Goal: Information Seeking & Learning: Learn about a topic

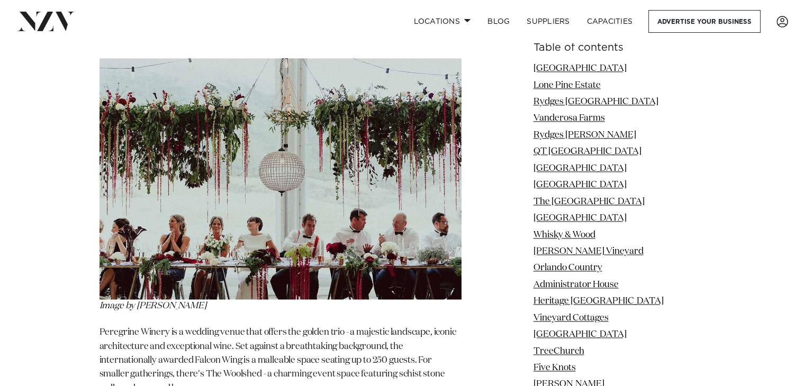
scroll to position [29757, 0]
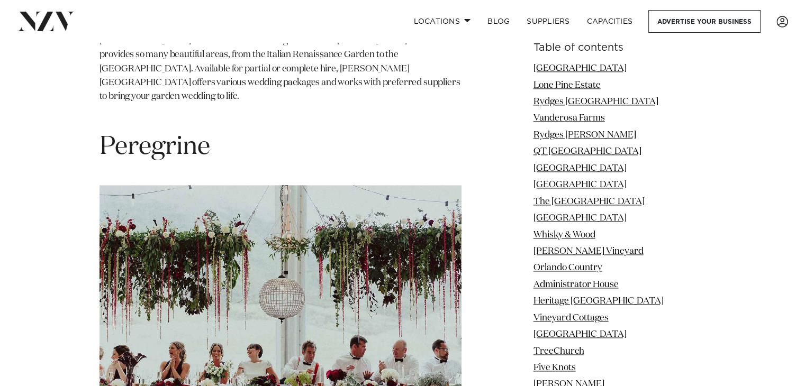
scroll to position [29619, 0]
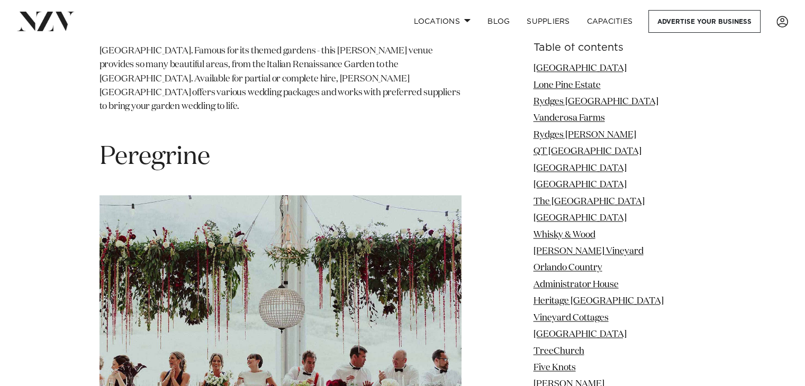
drag, startPoint x: 218, startPoint y: 64, endPoint x: 107, endPoint y: 49, distance: 111.6
copy span "Cable Bay"
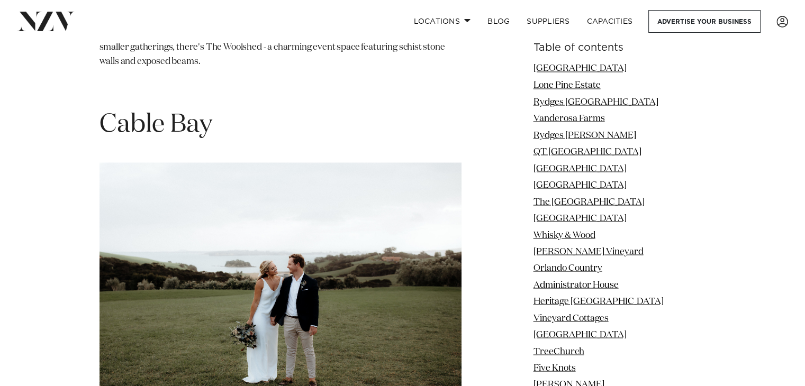
scroll to position [30021, 0]
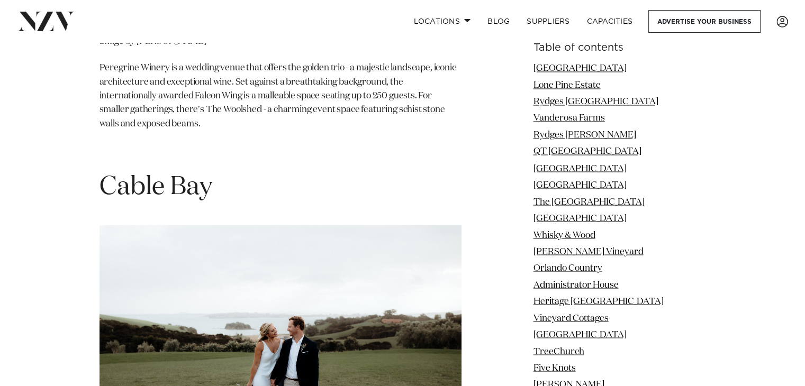
drag, startPoint x: 329, startPoint y: 78, endPoint x: 95, endPoint y: 79, distance: 234.4
copy span "[GEOGRAPHIC_DATA]"
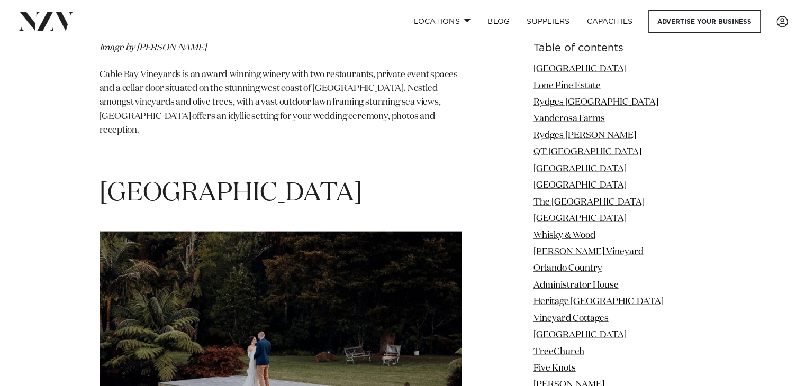
scroll to position [30446, 0]
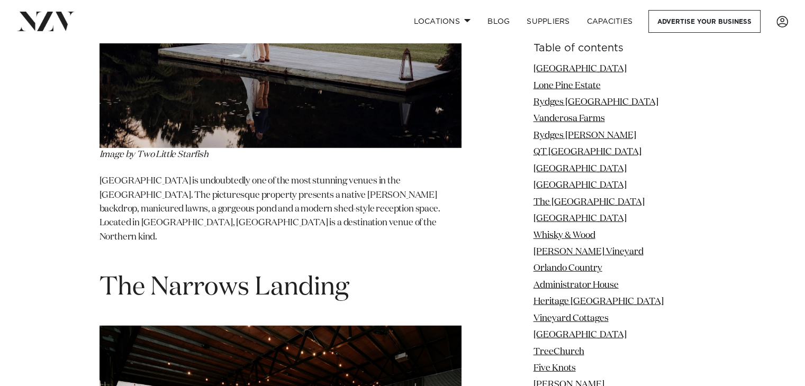
scroll to position [30772, 0]
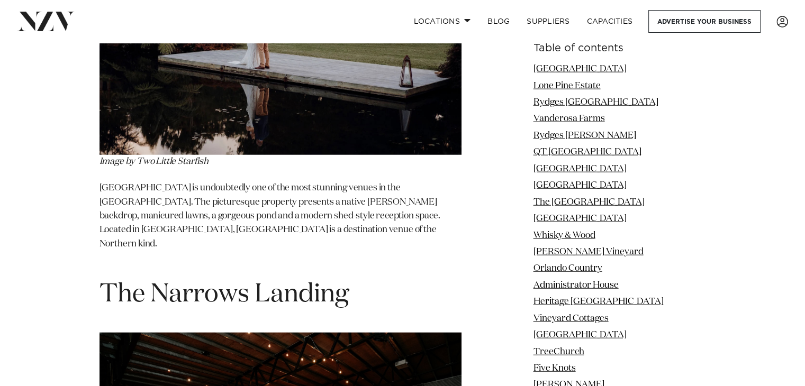
drag, startPoint x: 314, startPoint y: 157, endPoint x: 99, endPoint y: 141, distance: 214.9
copy h1 "[GEOGRAPHIC_DATA]"
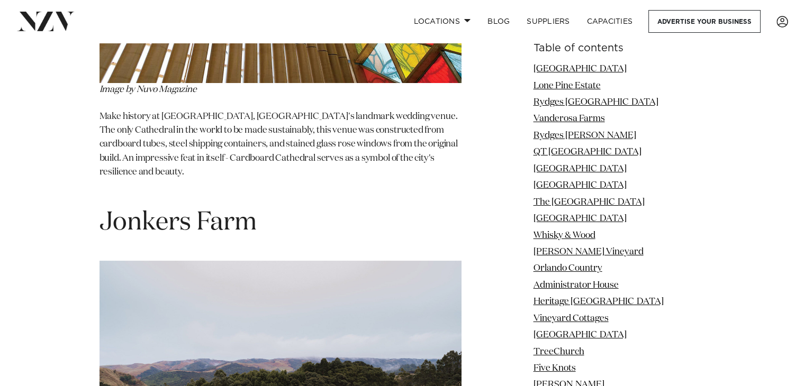
scroll to position [32140, 0]
drag, startPoint x: 243, startPoint y: 78, endPoint x: 72, endPoint y: 48, distance: 174.0
copy section "[GEOGRAPHIC_DATA]"
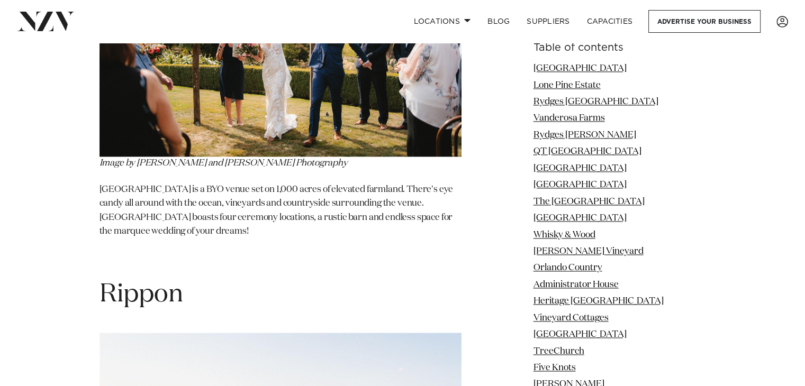
scroll to position [33760, 0]
drag, startPoint x: 293, startPoint y: 121, endPoint x: 99, endPoint y: 99, distance: 194.9
copy span "Tarureka Estate"
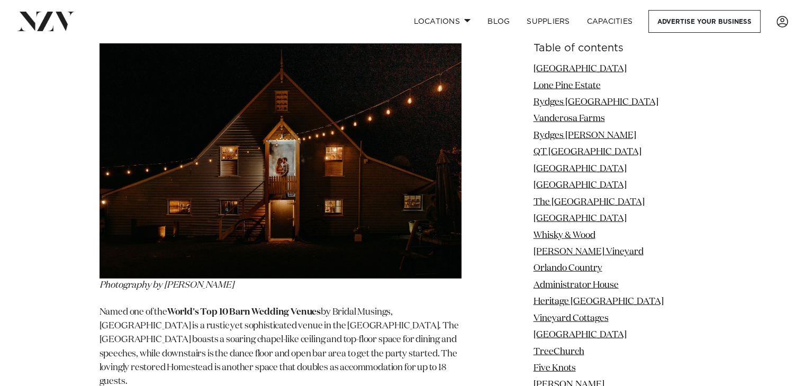
scroll to position [34473, 0]
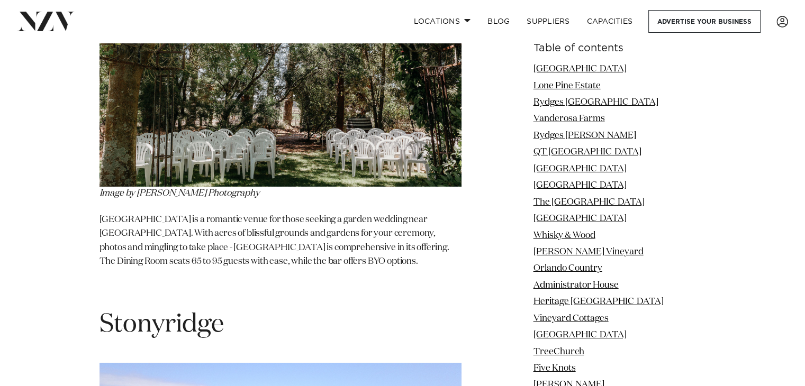
scroll to position [35862, 0]
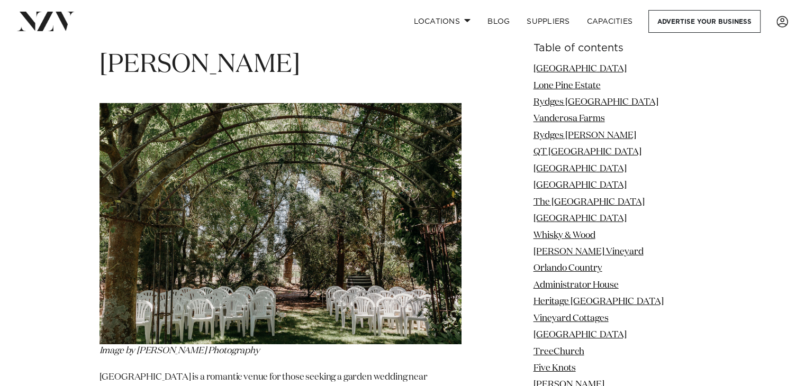
scroll to position [35703, 0]
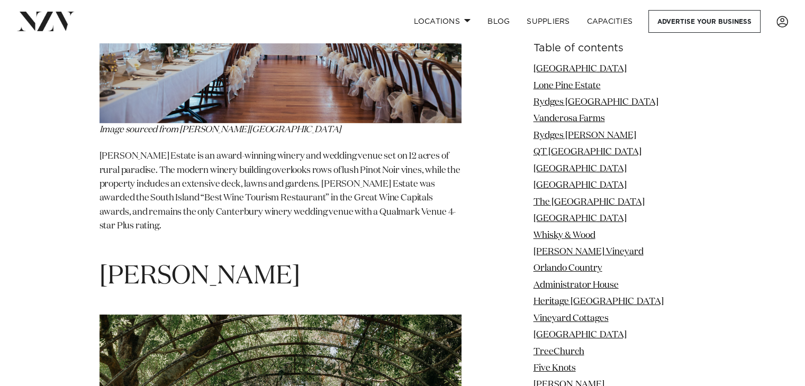
scroll to position [35490, 0]
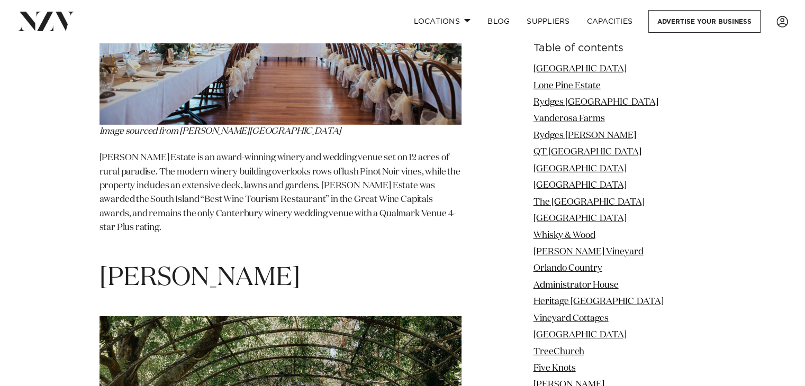
drag, startPoint x: 224, startPoint y: 99, endPoint x: 81, endPoint y: 71, distance: 145.6
copy span "Stonyridge"
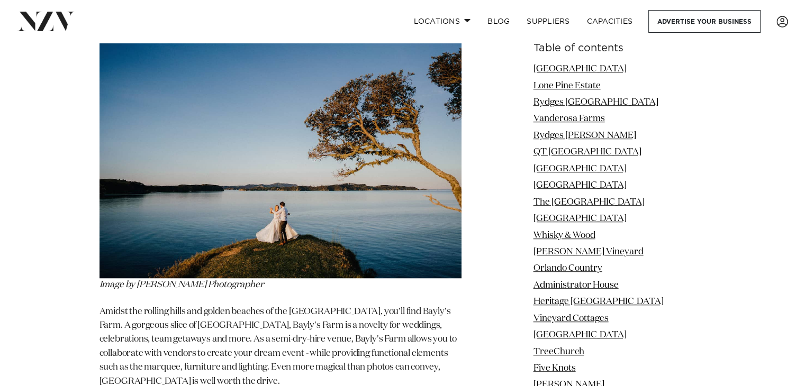
scroll to position [37053, 0]
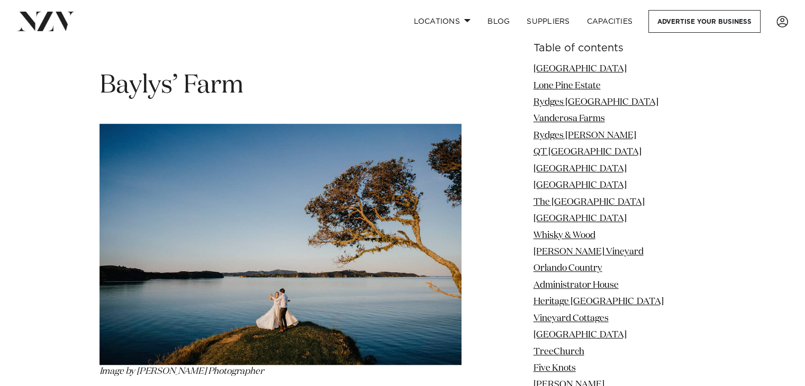
scroll to position [36797, 0]
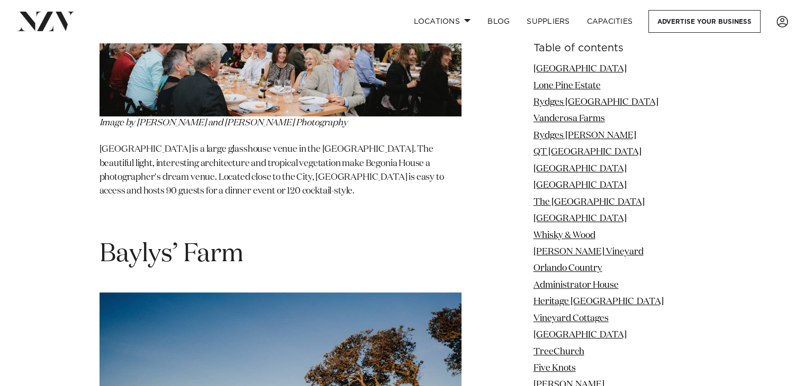
drag, startPoint x: 304, startPoint y: 104, endPoint x: 116, endPoint y: 62, distance: 191.9
copy section "The Milk Station"
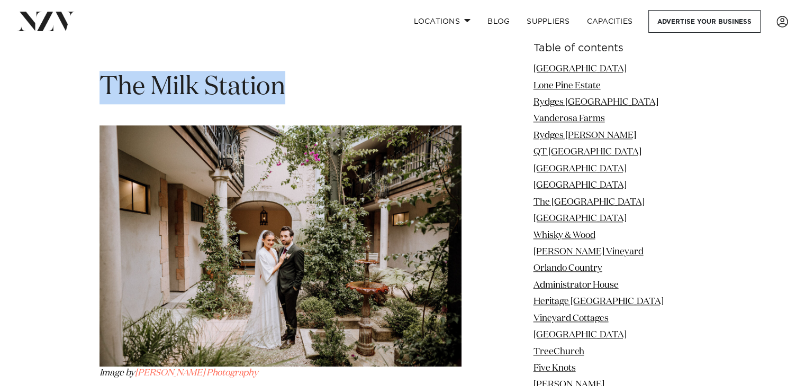
scroll to position [37411, 0]
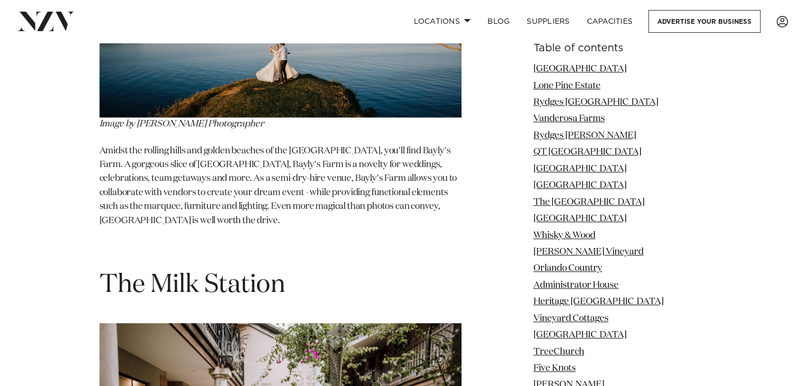
scroll to position [37212, 0]
drag, startPoint x: 302, startPoint y: 89, endPoint x: 106, endPoint y: 67, distance: 196.5
copy span "[GEOGRAPHIC_DATA]"
